Goal: Task Accomplishment & Management: Manage account settings

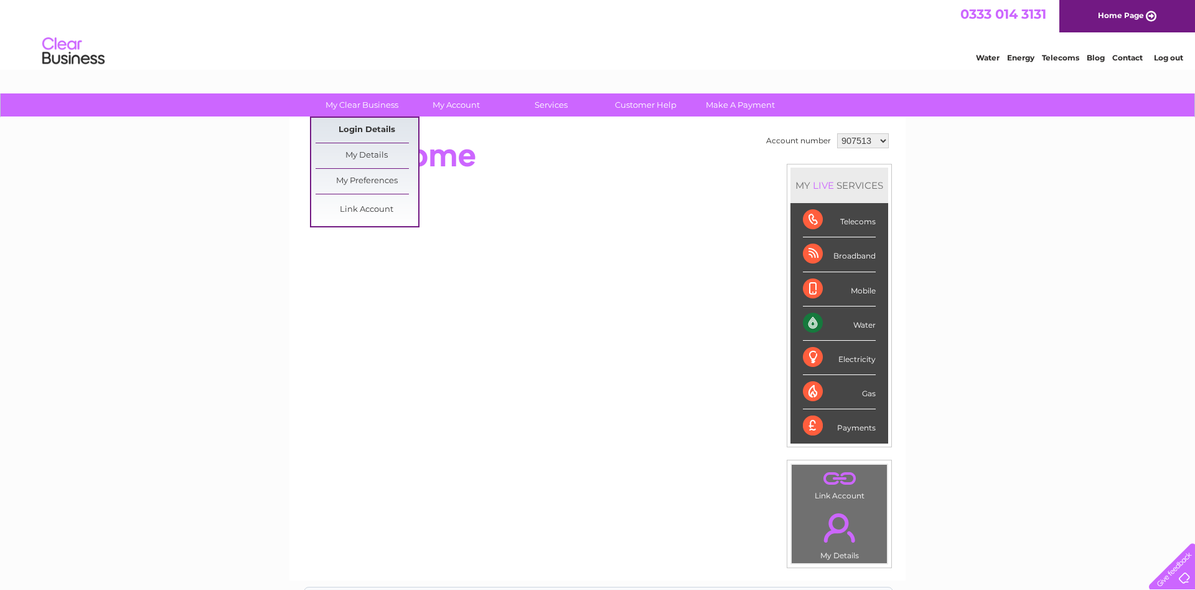
click at [374, 127] on link "Login Details" at bounding box center [367, 130] width 103 height 25
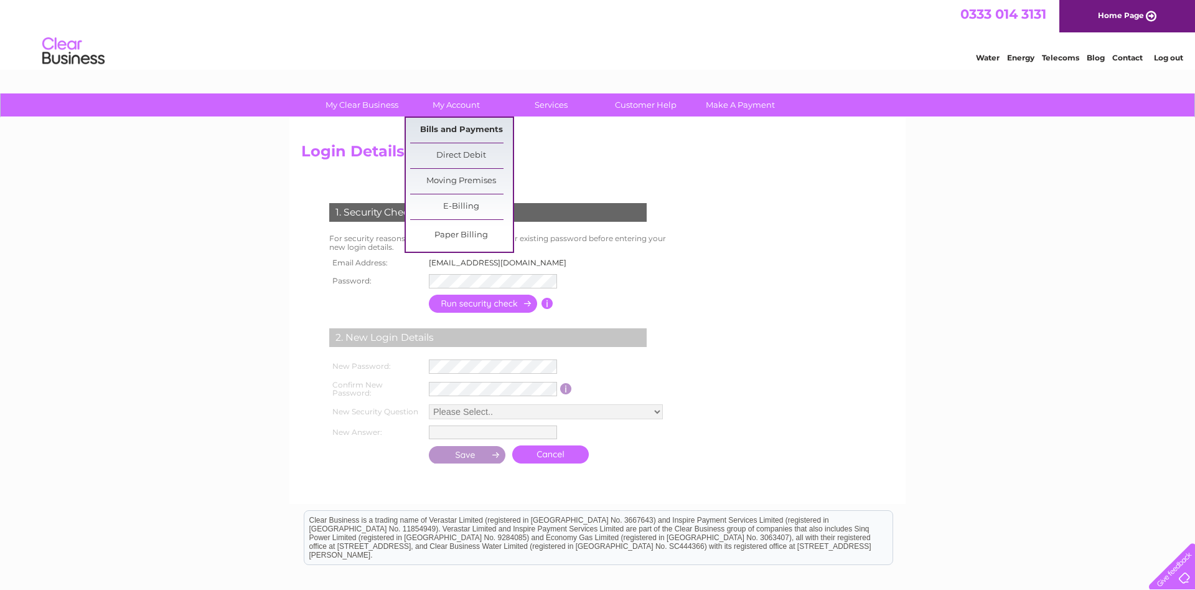
click at [470, 125] on link "Bills and Payments" at bounding box center [461, 130] width 103 height 25
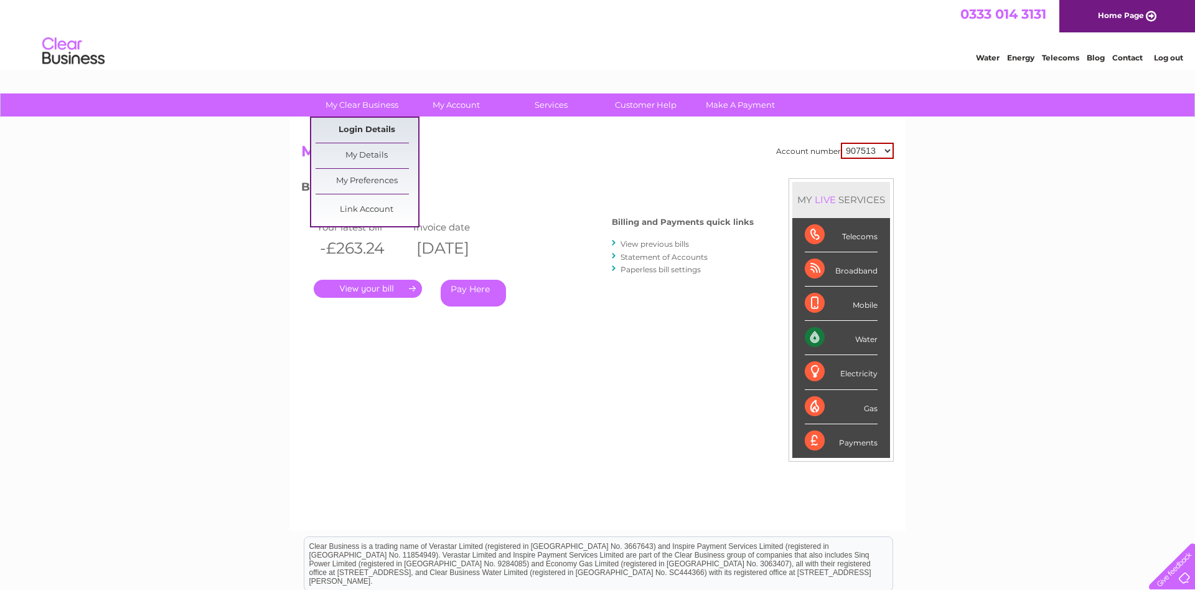
click at [385, 129] on link "Login Details" at bounding box center [367, 130] width 103 height 25
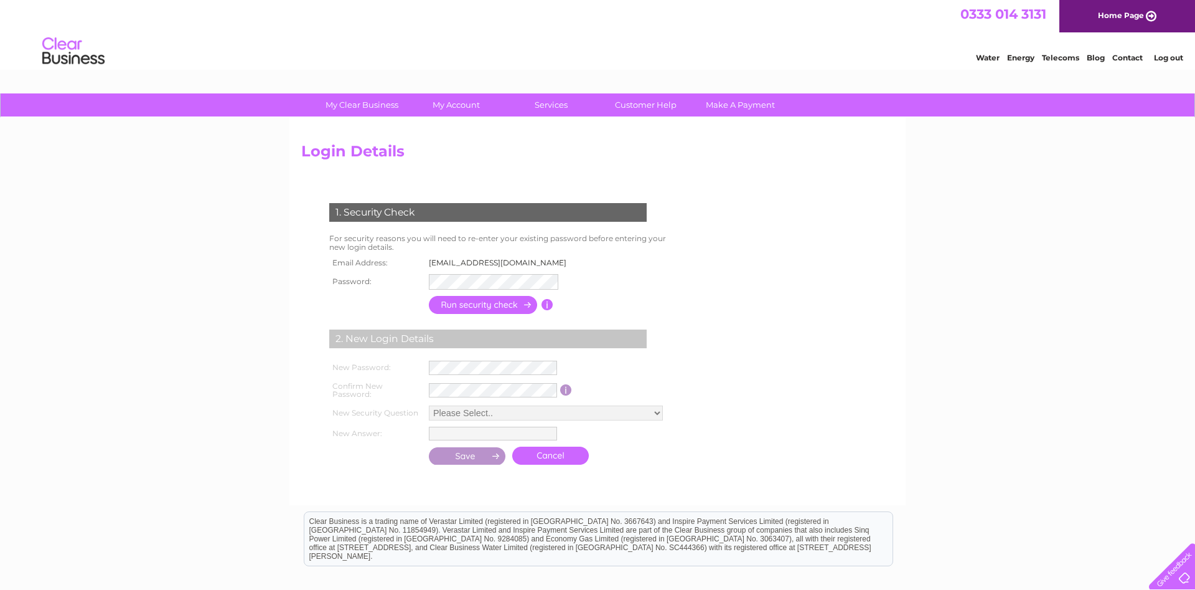
click at [465, 299] on input "button" at bounding box center [484, 305] width 110 height 18
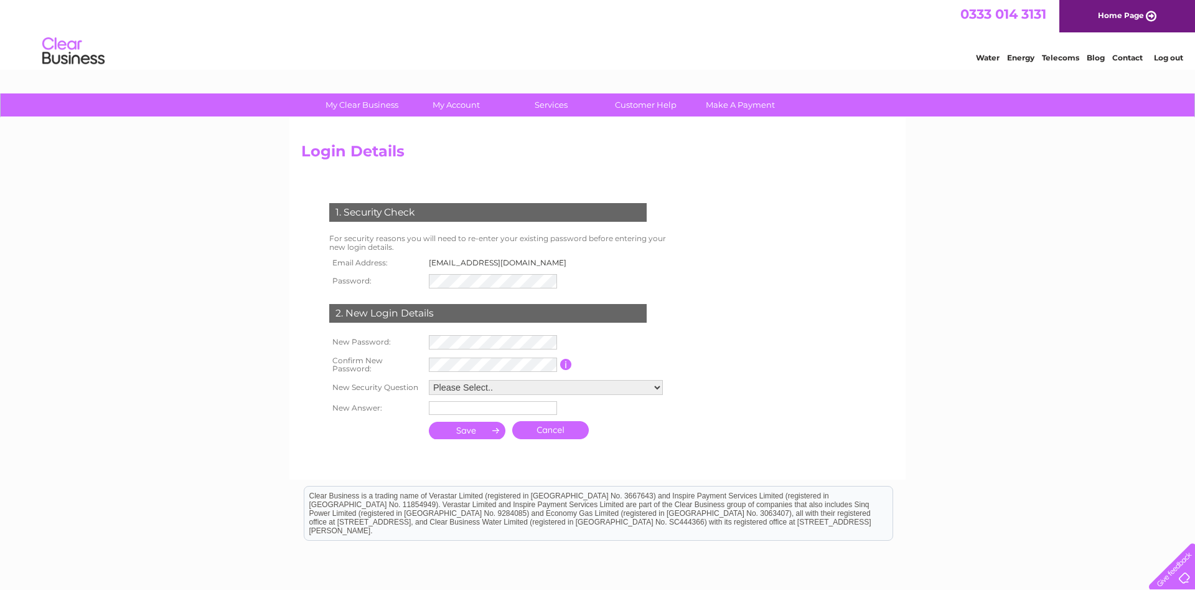
click at [766, 250] on form "1. Security Check For security reasons you will need to re-enter your existing …" at bounding box center [597, 322] width 593 height 289
click at [1132, 55] on link "Contact" at bounding box center [1127, 57] width 31 height 9
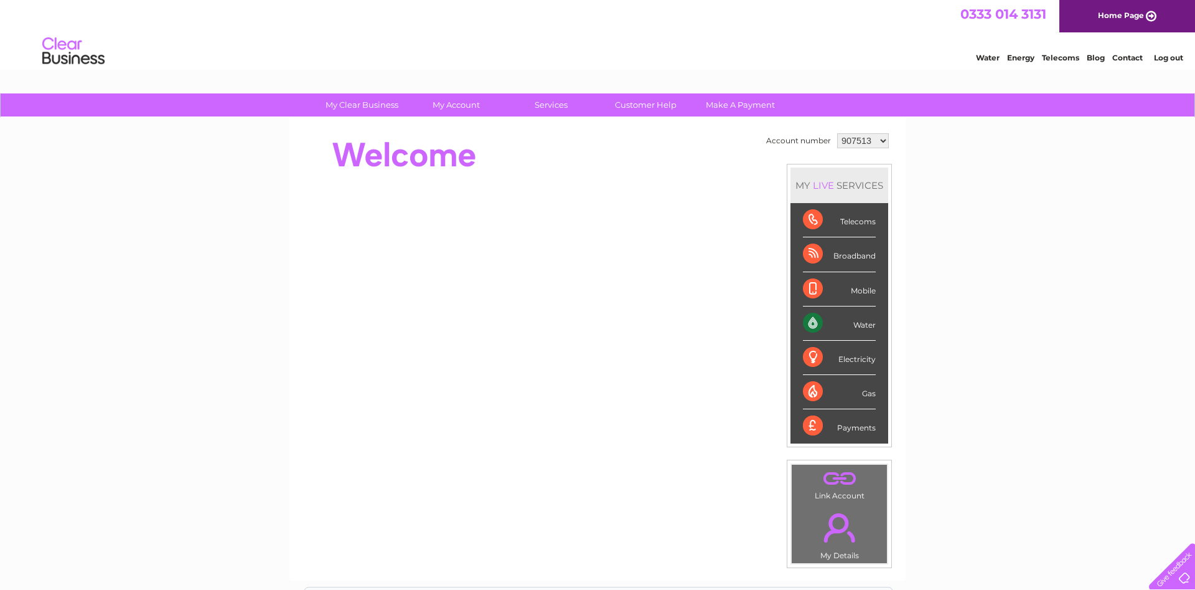
click at [1121, 14] on link "Home Page" at bounding box center [1127, 16] width 136 height 32
click at [641, 103] on link "Customer Help" at bounding box center [645, 104] width 103 height 23
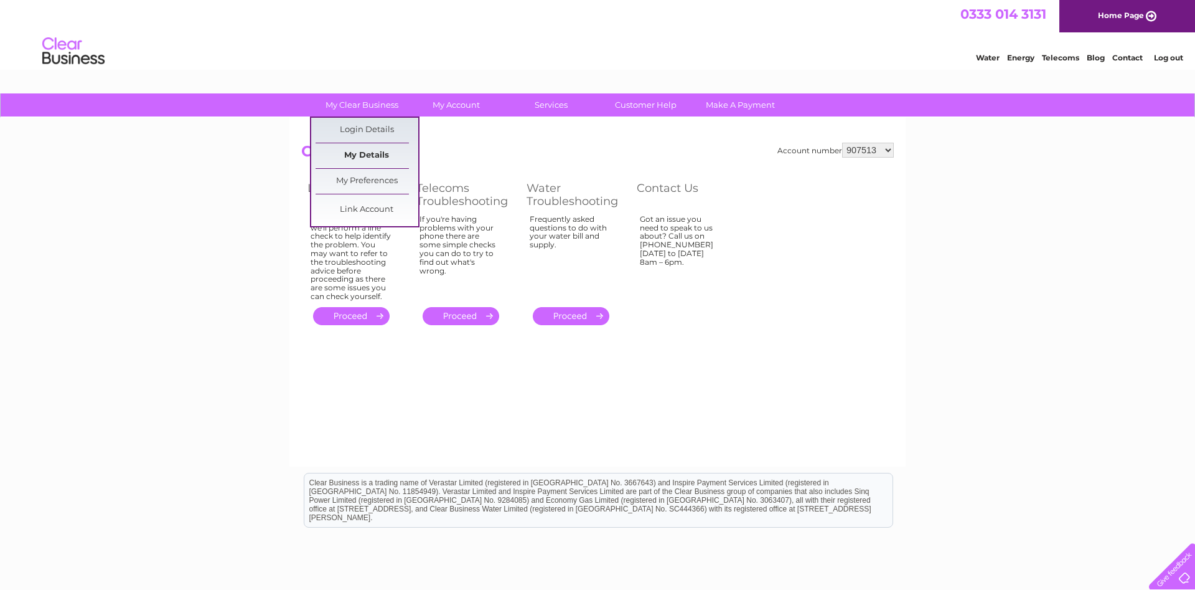
click at [361, 155] on link "My Details" at bounding box center [367, 155] width 103 height 25
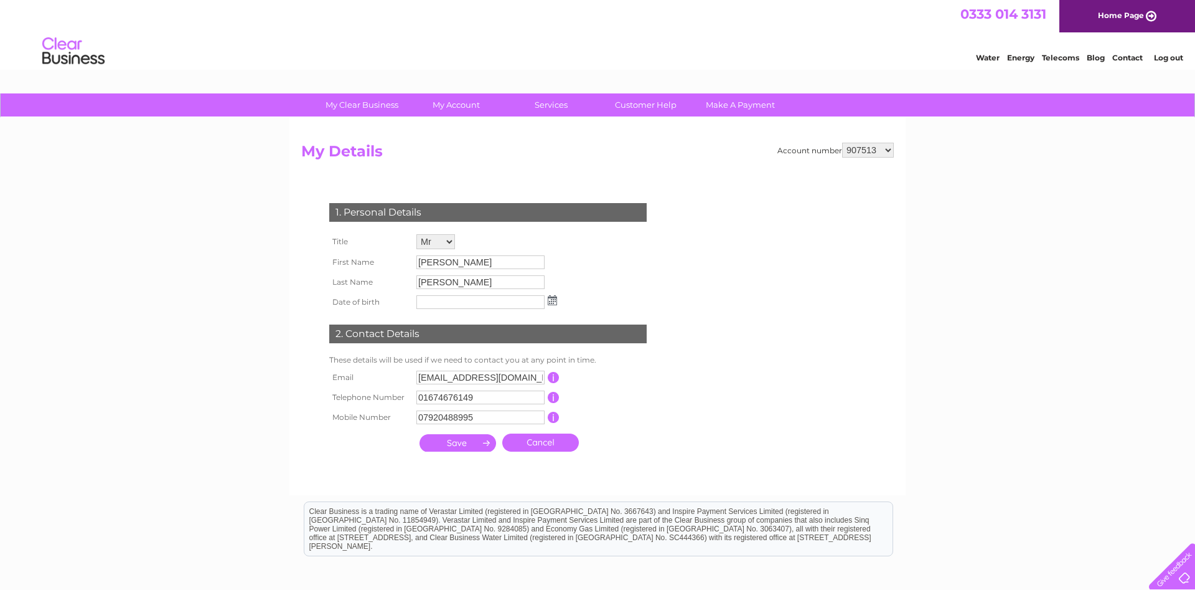
click at [463, 445] on input "submit" at bounding box center [458, 442] width 77 height 17
click at [553, 379] on input "button" at bounding box center [554, 378] width 12 height 11
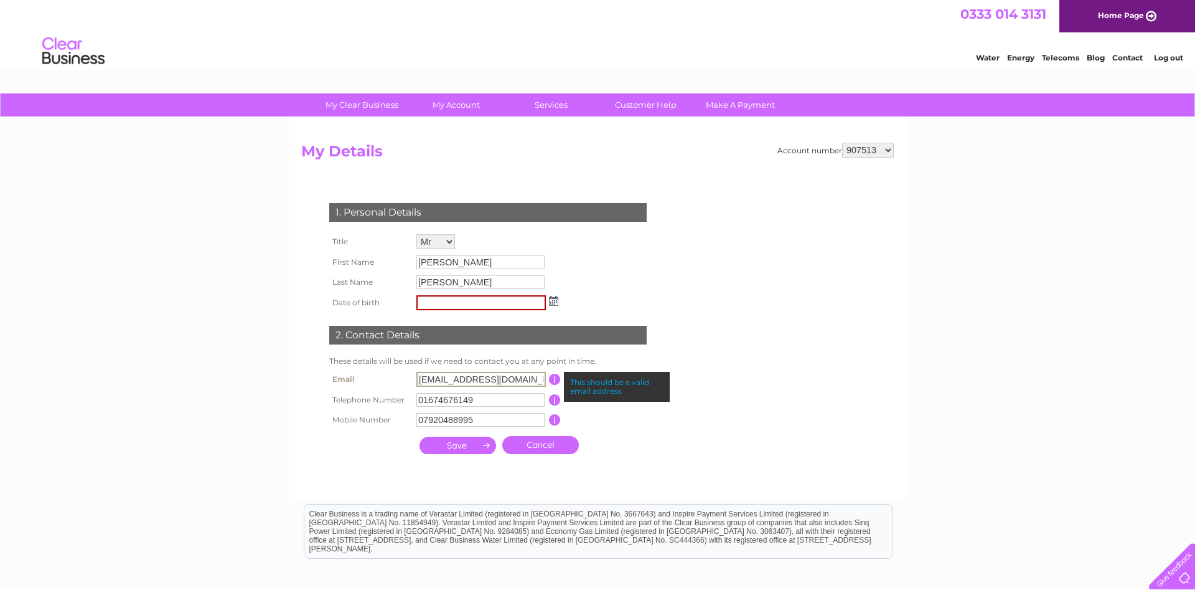
drag, startPoint x: 532, startPoint y: 380, endPoint x: 378, endPoint y: 386, distance: 154.5
click at [416, 386] on input "[EMAIL_ADDRESS][DOMAIN_NAME]" at bounding box center [480, 379] width 129 height 15
type input "[EMAIL_ADDRESS][DOMAIN_NAME]"
click at [461, 448] on input "submit" at bounding box center [458, 443] width 77 height 17
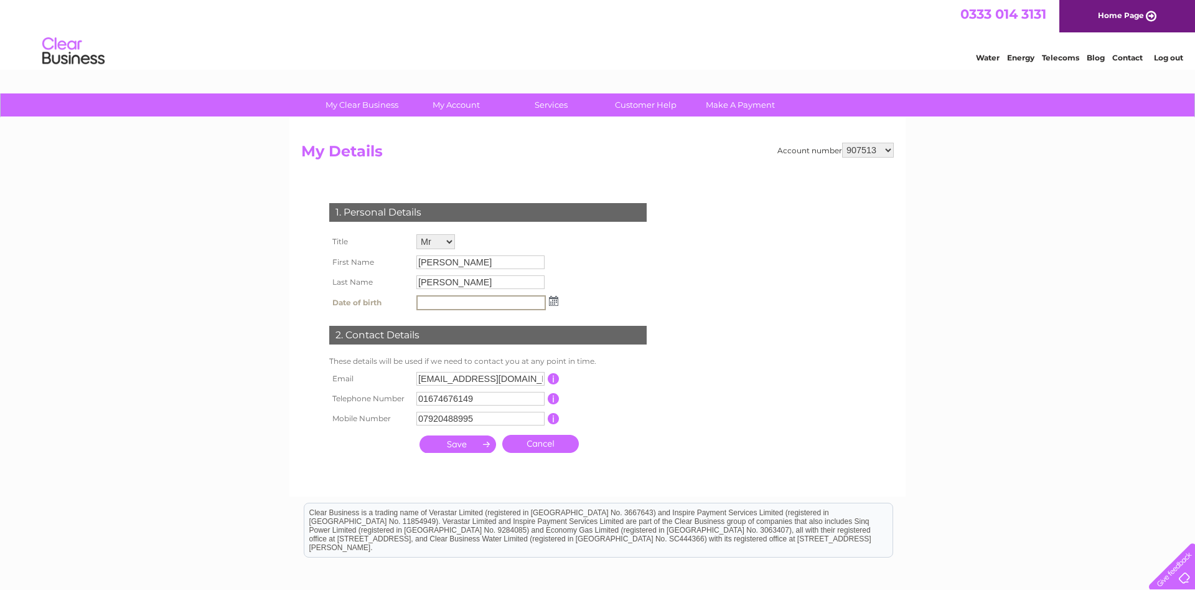
click at [458, 307] on input "text" at bounding box center [480, 302] width 129 height 15
click at [553, 301] on img at bounding box center [553, 301] width 9 height 10
click at [543, 324] on div "Prev Next [DATE]" at bounding box center [487, 323] width 136 height 19
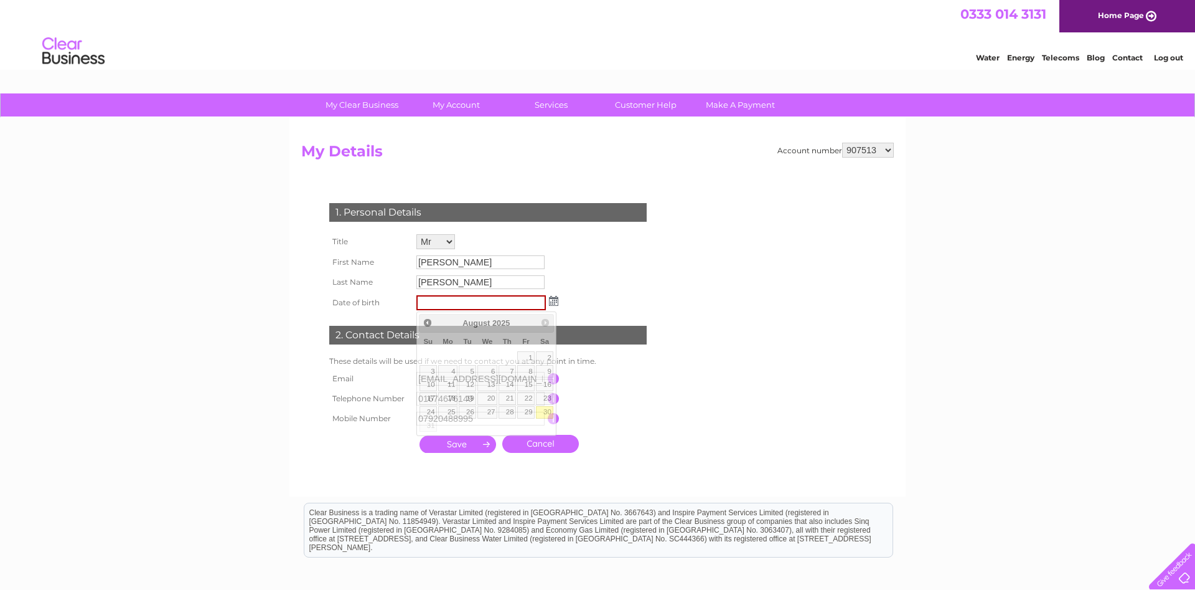
click at [614, 260] on div "1. Personal Details Title Mr Mrs Ms Miss Dr Rev Prof Other First Name [PERSON_N…" at bounding box center [490, 324] width 378 height 268
click at [450, 448] on input "submit" at bounding box center [458, 443] width 77 height 17
